Goal: Information Seeking & Learning: Learn about a topic

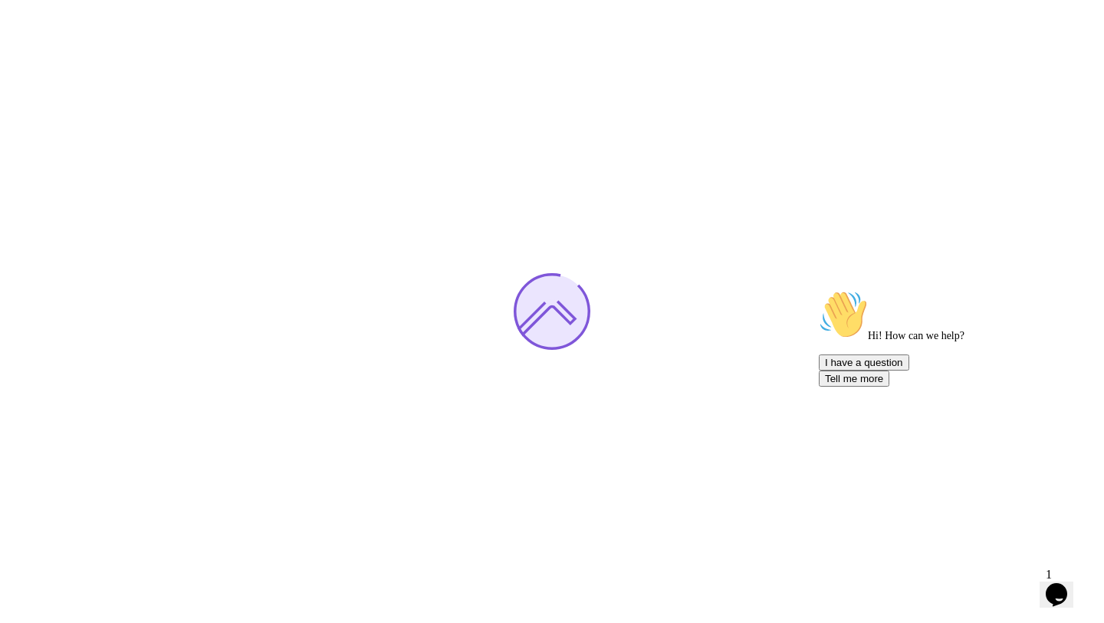
click at [819, 290] on icon "Chat attention grabber" at bounding box center [819, 290] width 0 height 0
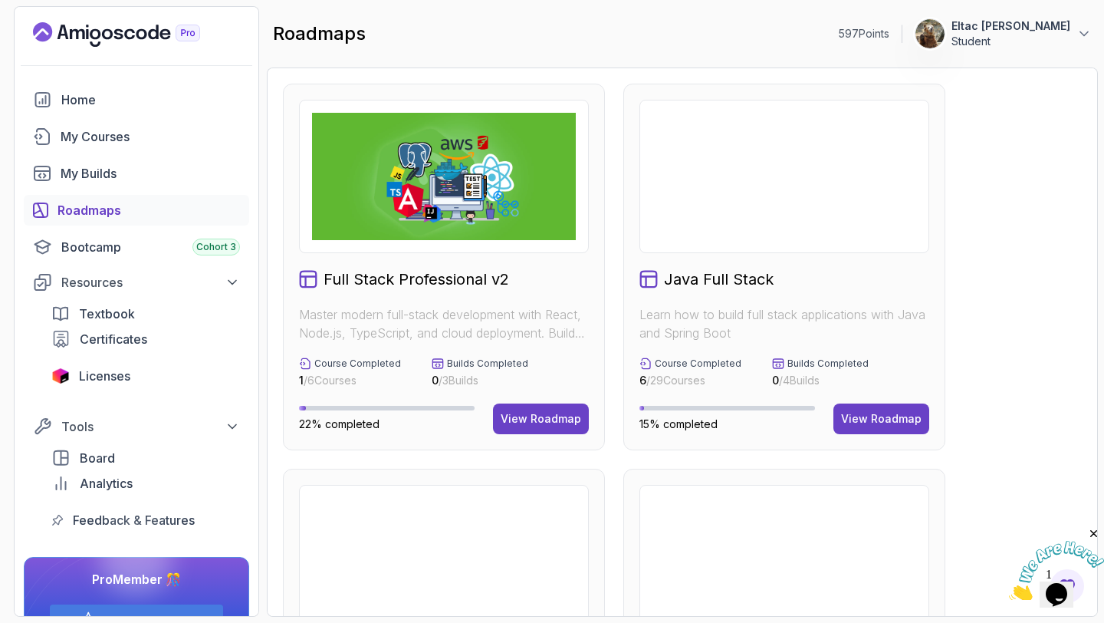
click at [1094, 530] on icon "Close" at bounding box center [1095, 534] width 14 height 14
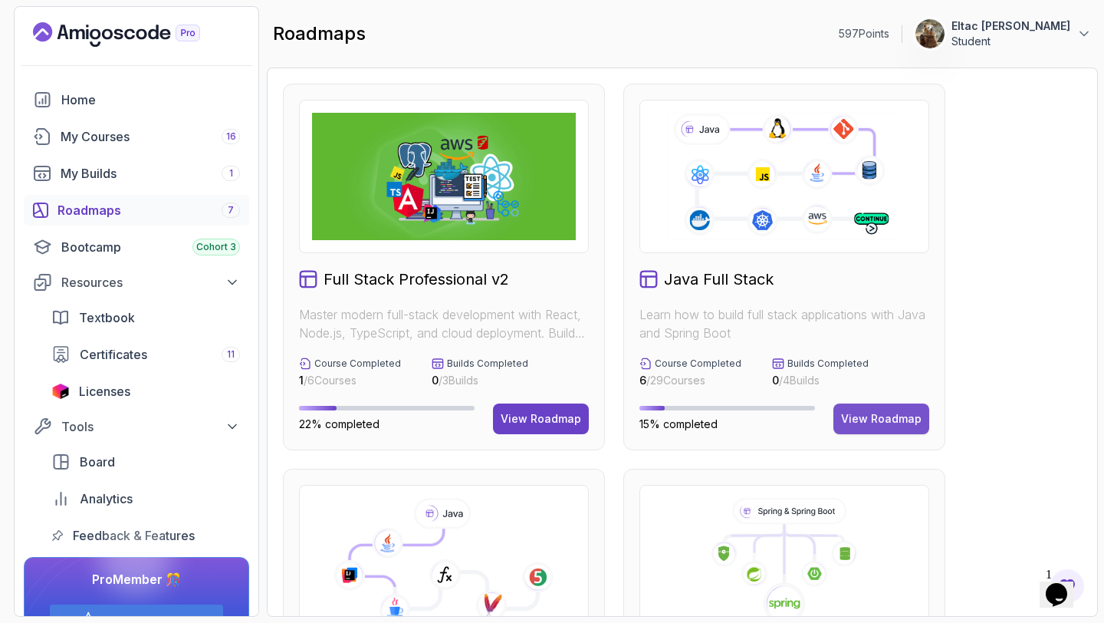
click at [848, 413] on div "View Roadmap" at bounding box center [881, 418] width 81 height 15
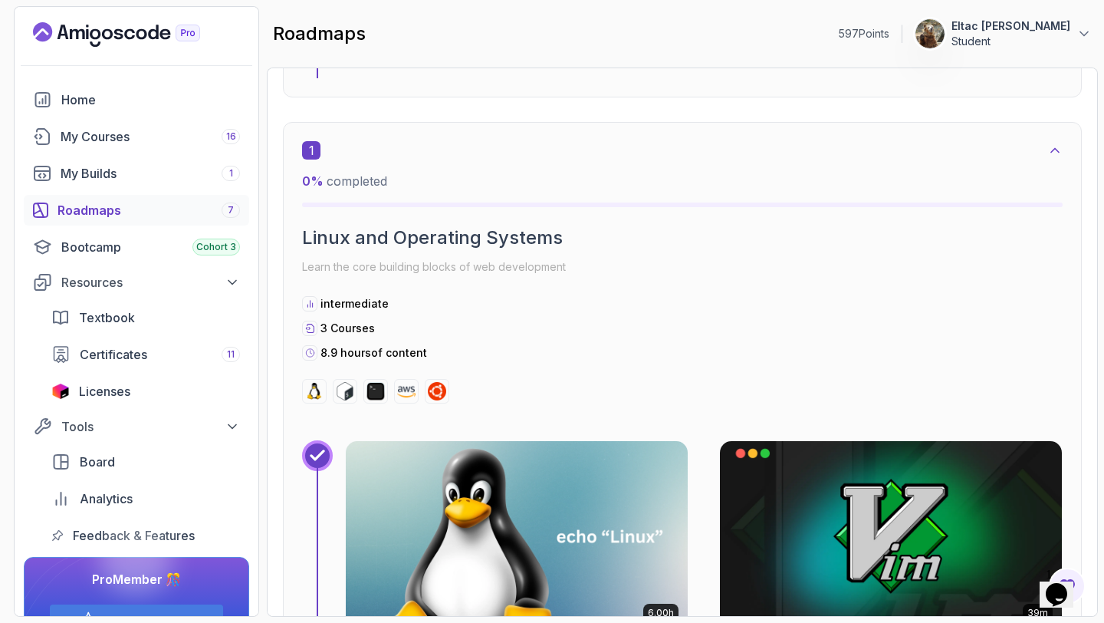
scroll to position [370, 0]
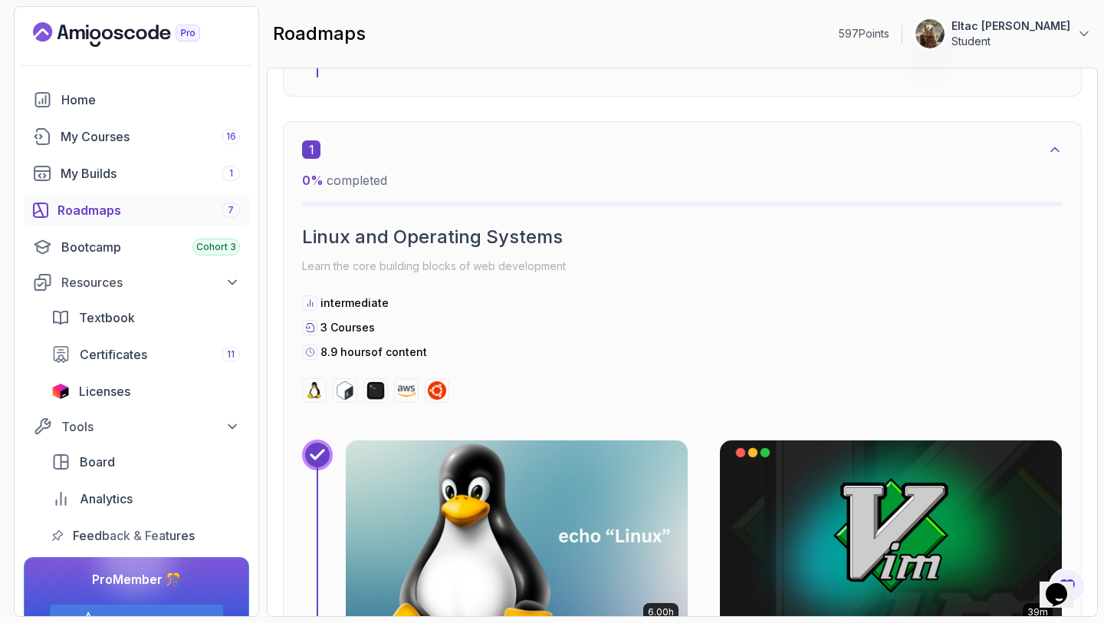
click at [426, 514] on img at bounding box center [516, 535] width 359 height 199
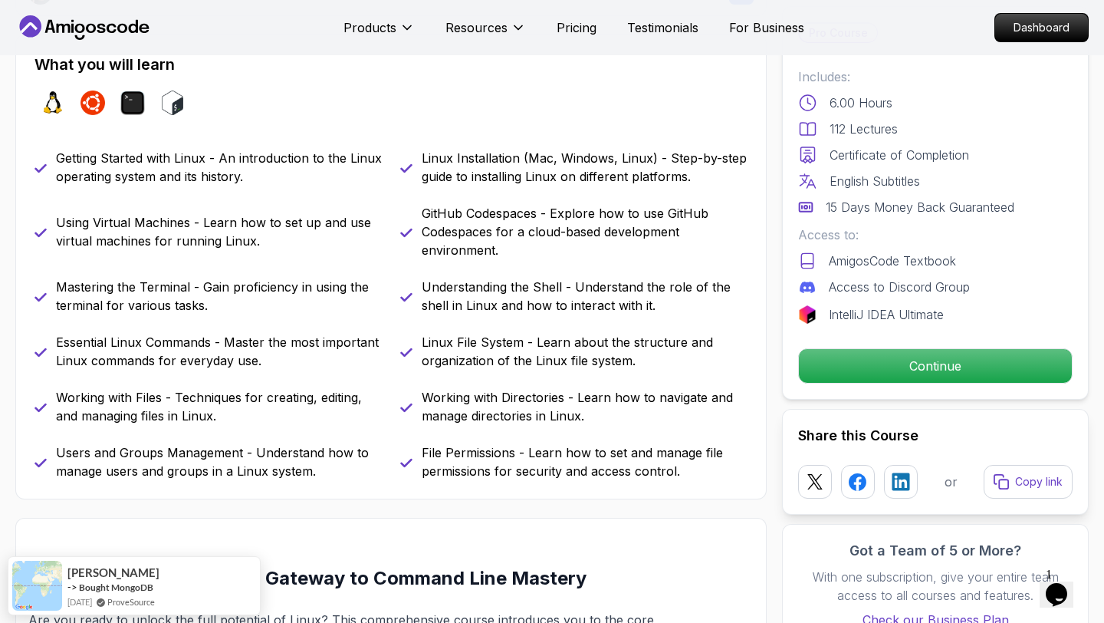
scroll to position [641, 0]
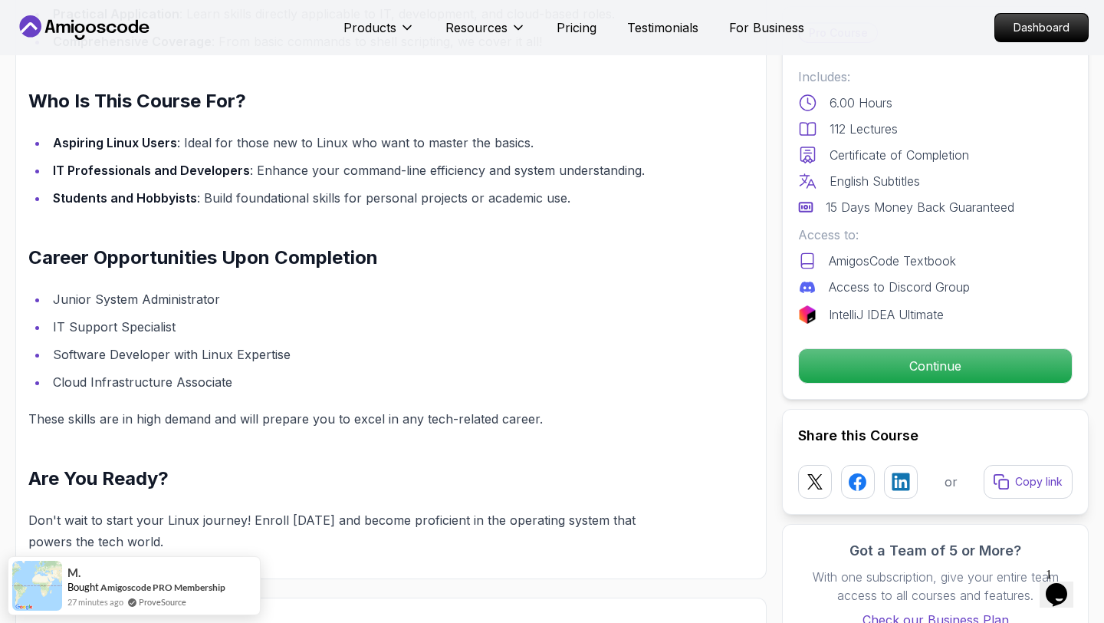
scroll to position [1417, 0]
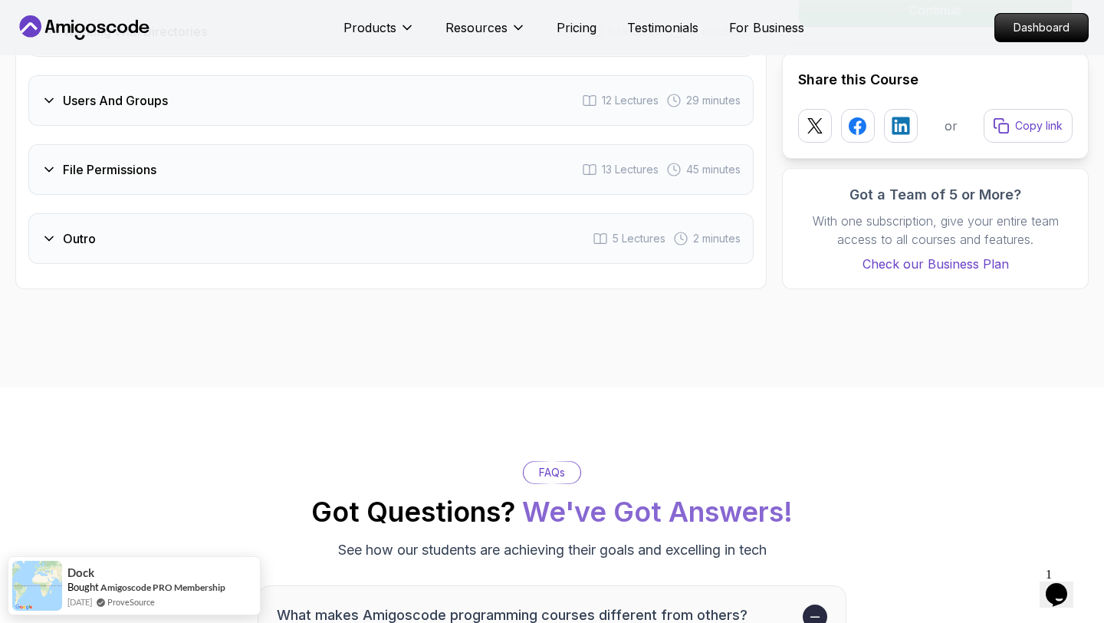
click at [156, 242] on div "Outro 5 Lectures 2 minutes" at bounding box center [391, 238] width 726 height 51
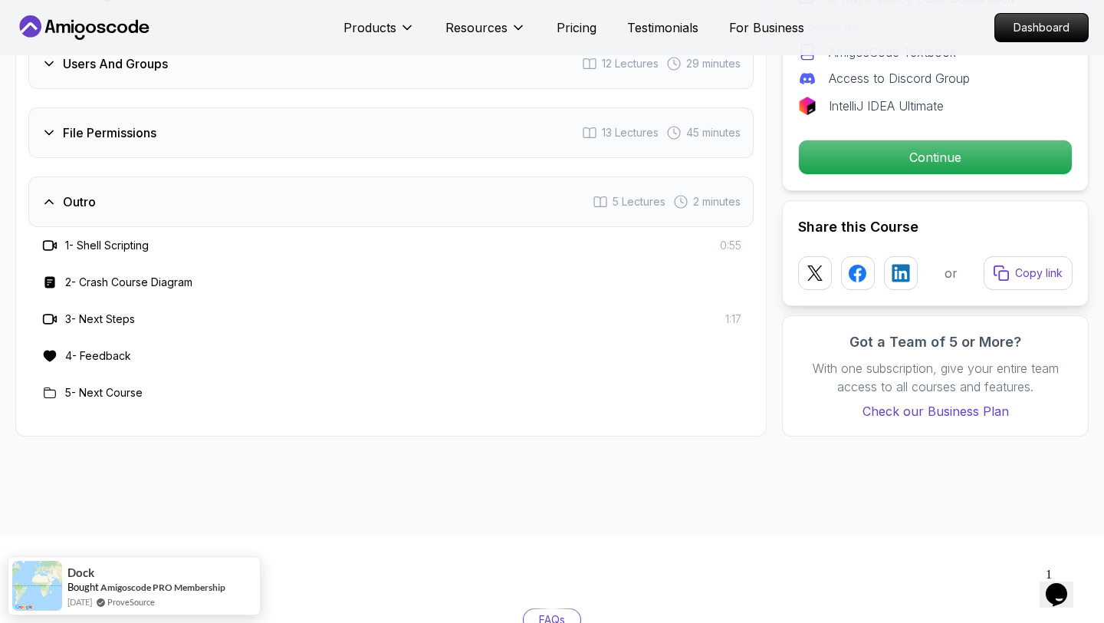
scroll to position [2868, 0]
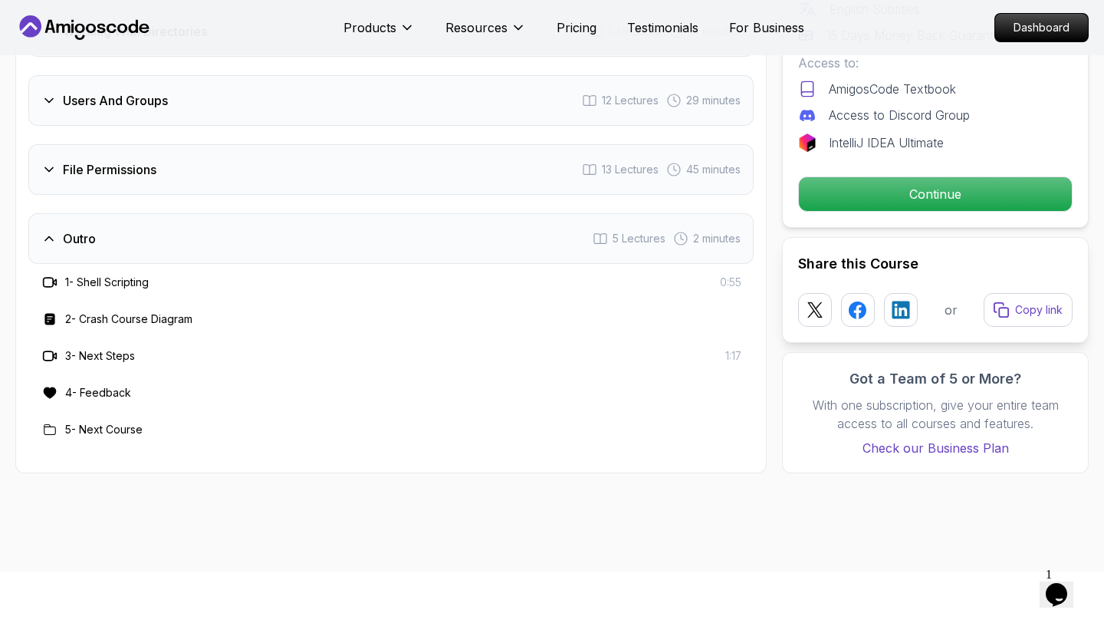
click at [156, 242] on div "Outro 5 Lectures 2 minutes" at bounding box center [391, 238] width 726 height 51
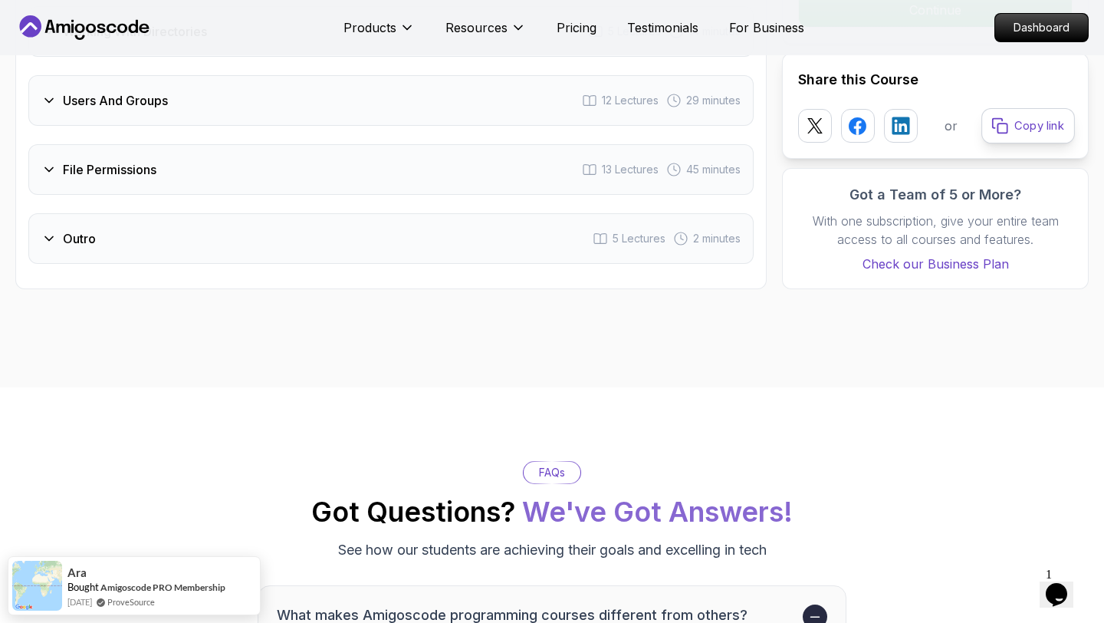
click at [1000, 119] on icon at bounding box center [1000, 126] width 15 height 15
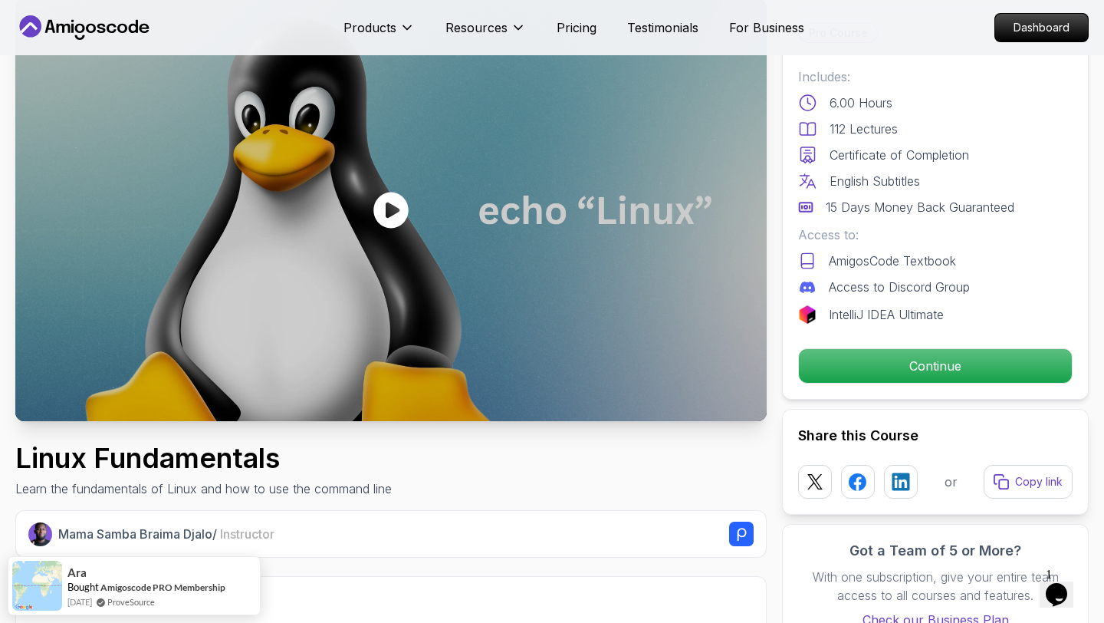
scroll to position [0, 0]
